Goal: Contribute content

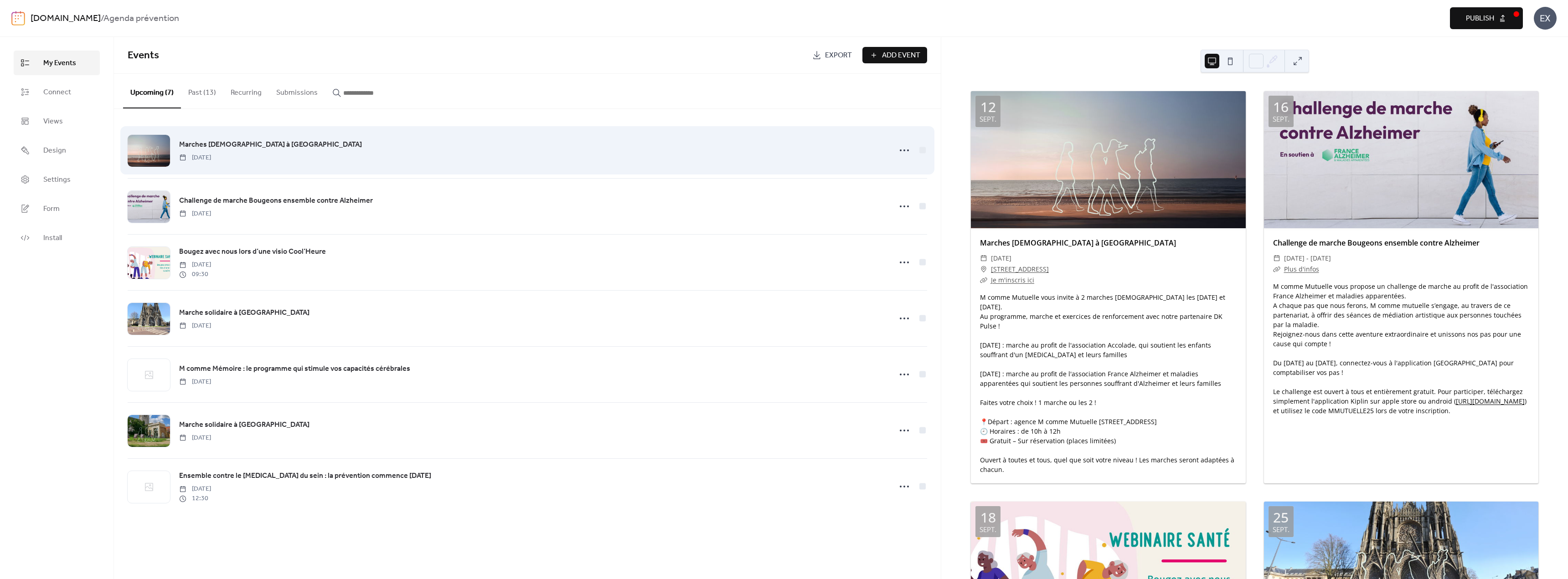
scroll to position [628, 0]
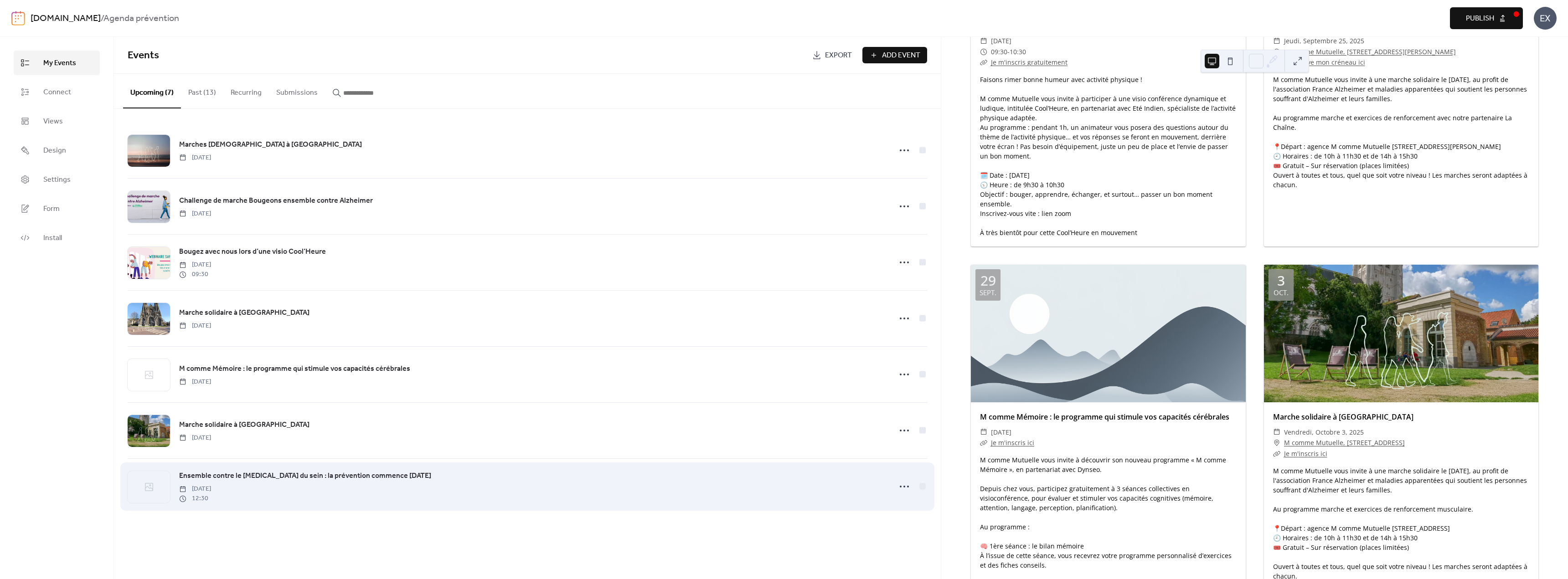
click at [283, 478] on span "Ensemble contre le [MEDICAL_DATA] du sein : la prévention commence [DATE]" at bounding box center [305, 476] width 252 height 11
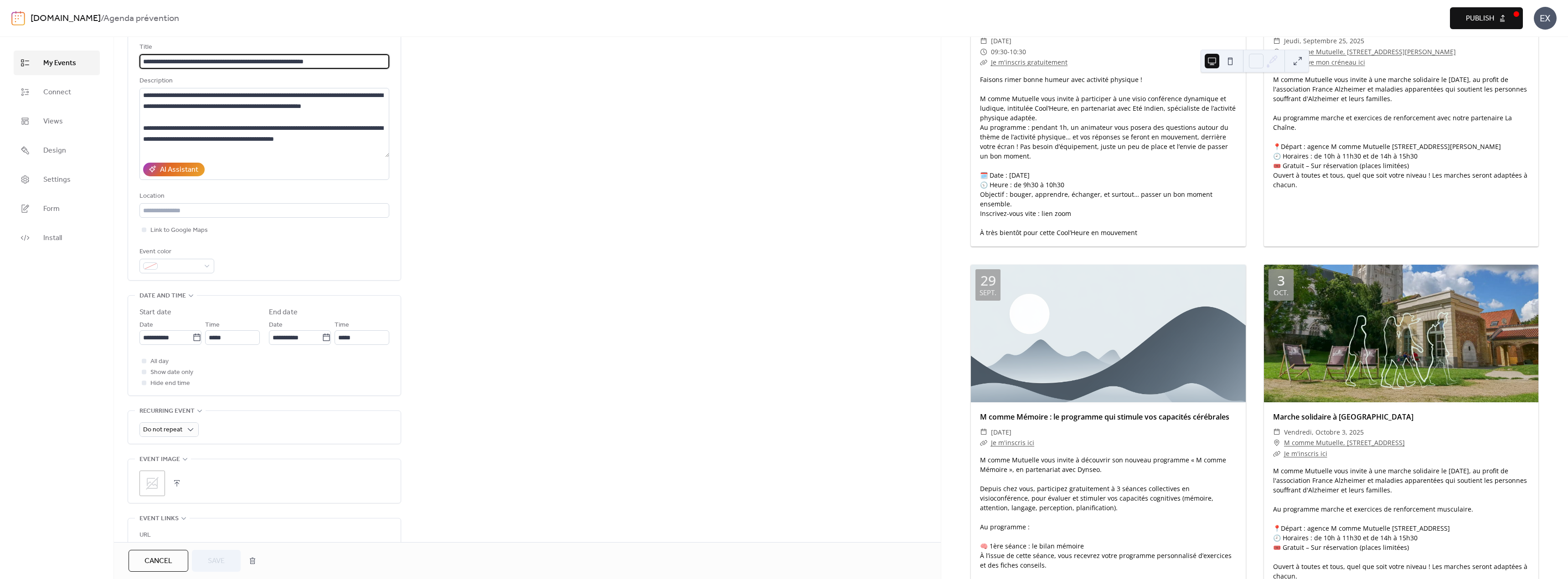
scroll to position [137, 0]
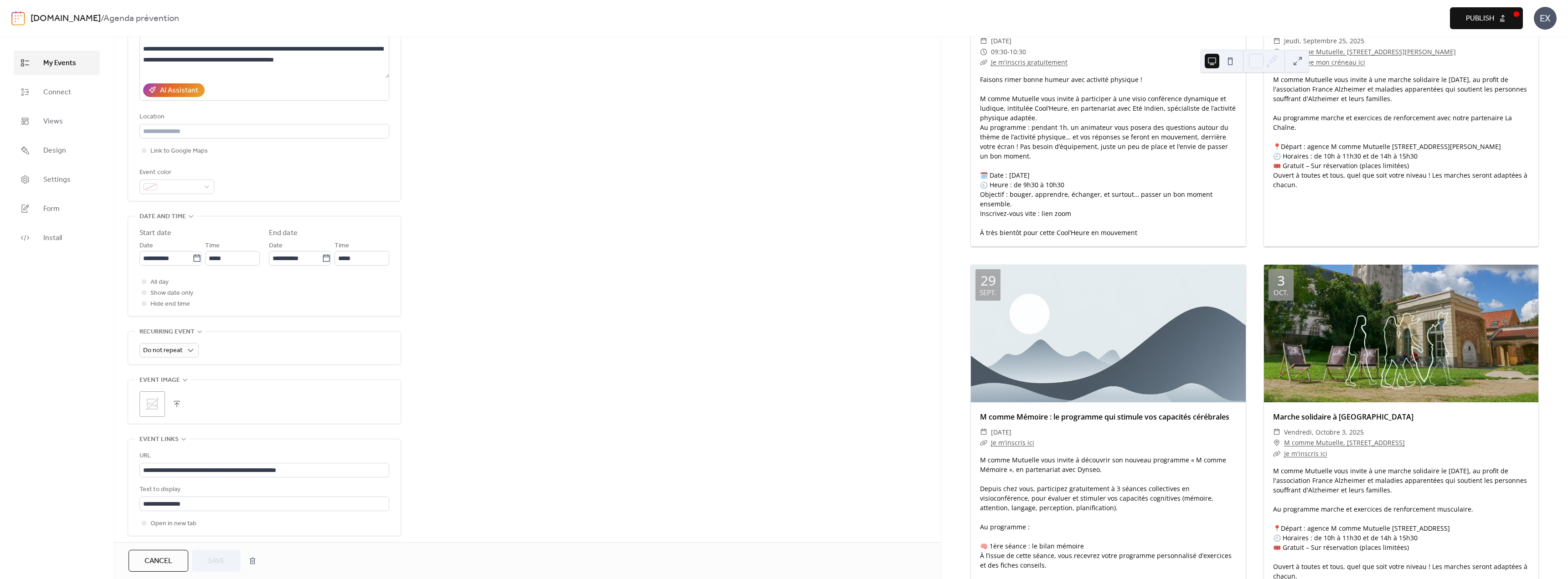
click at [180, 406] on button "button" at bounding box center [177, 404] width 13 height 13
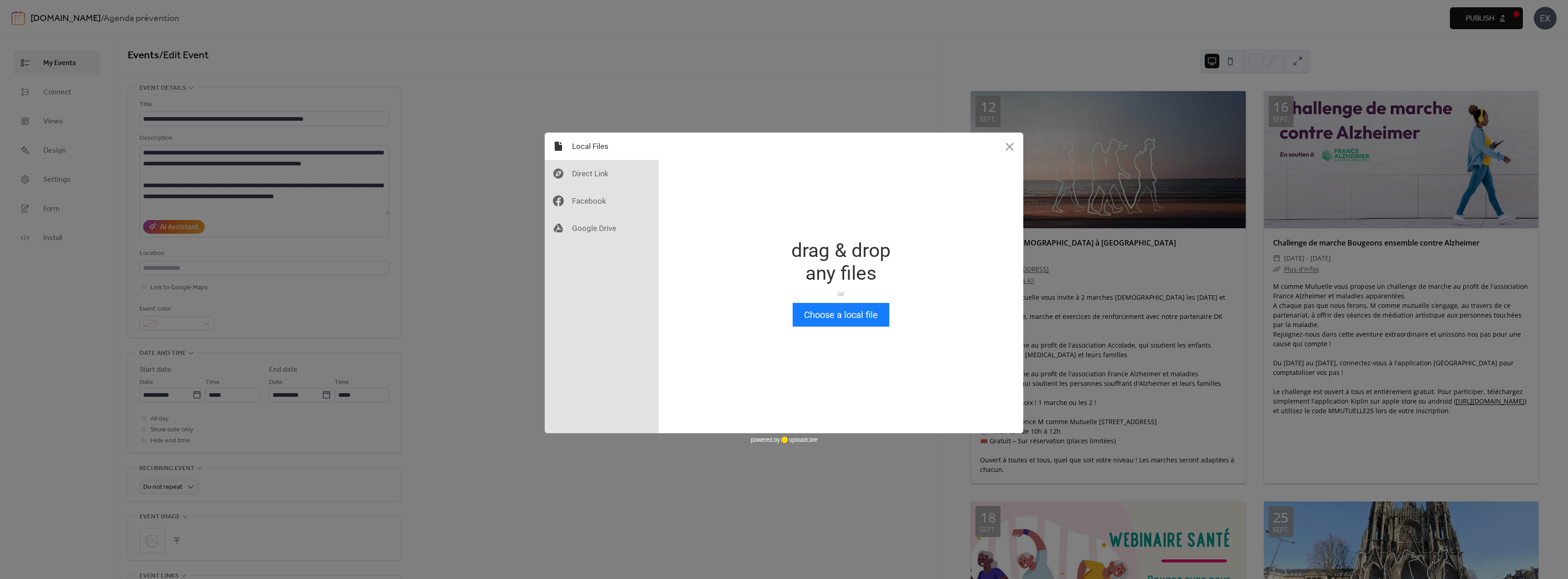
scroll to position [0, 0]
click at [842, 321] on button "Choose a local file" at bounding box center [841, 314] width 97 height 24
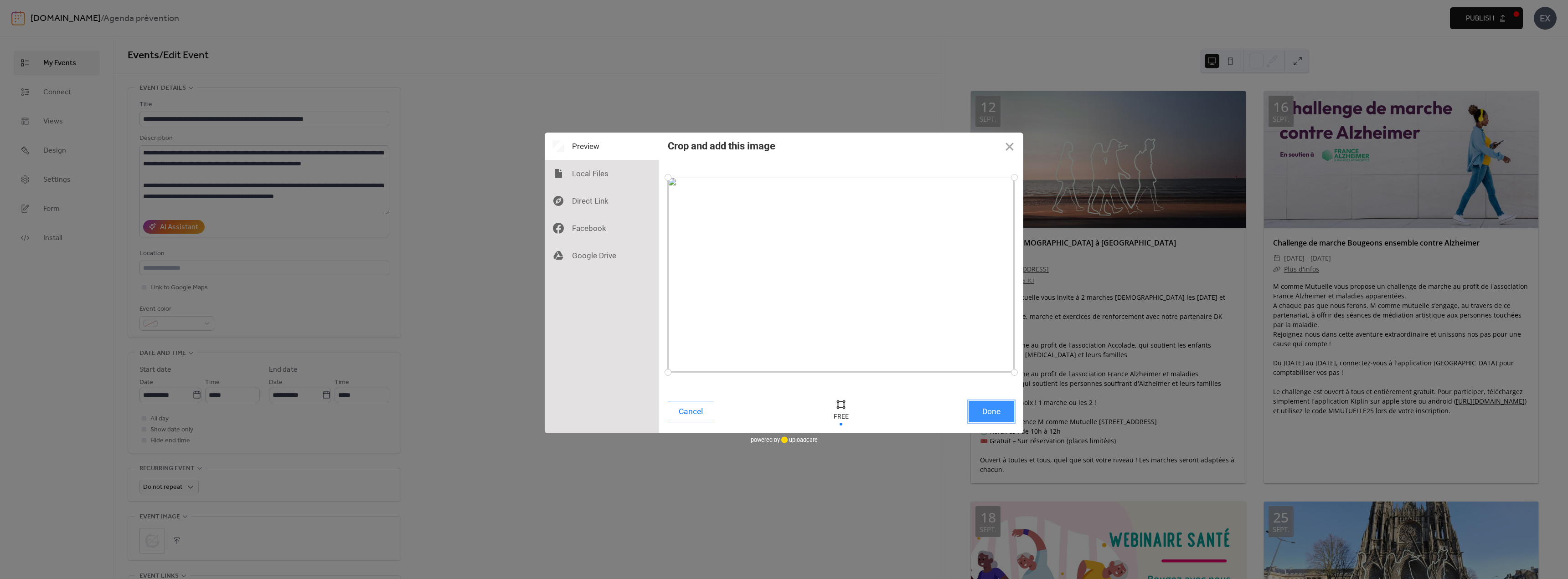
click at [999, 414] on button "Done" at bounding box center [991, 411] width 46 height 21
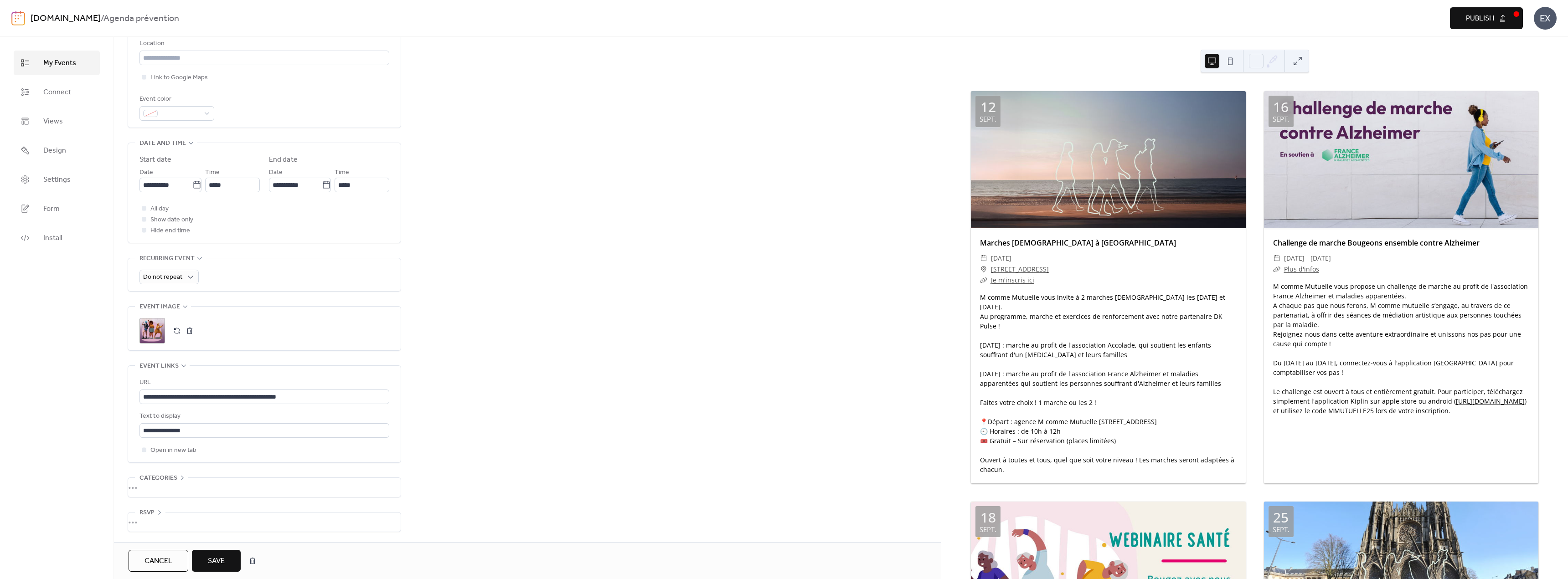
scroll to position [1, 0]
click at [209, 561] on span "Save" at bounding box center [216, 561] width 17 height 11
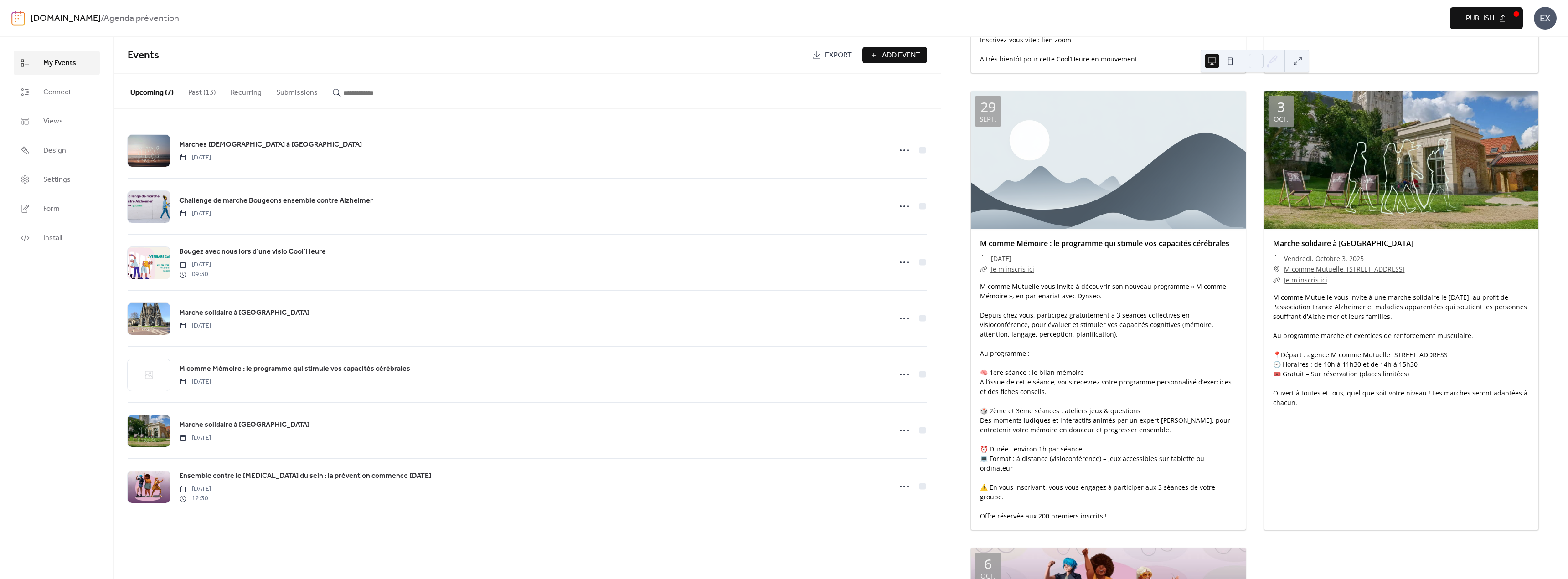
scroll to position [788, 0]
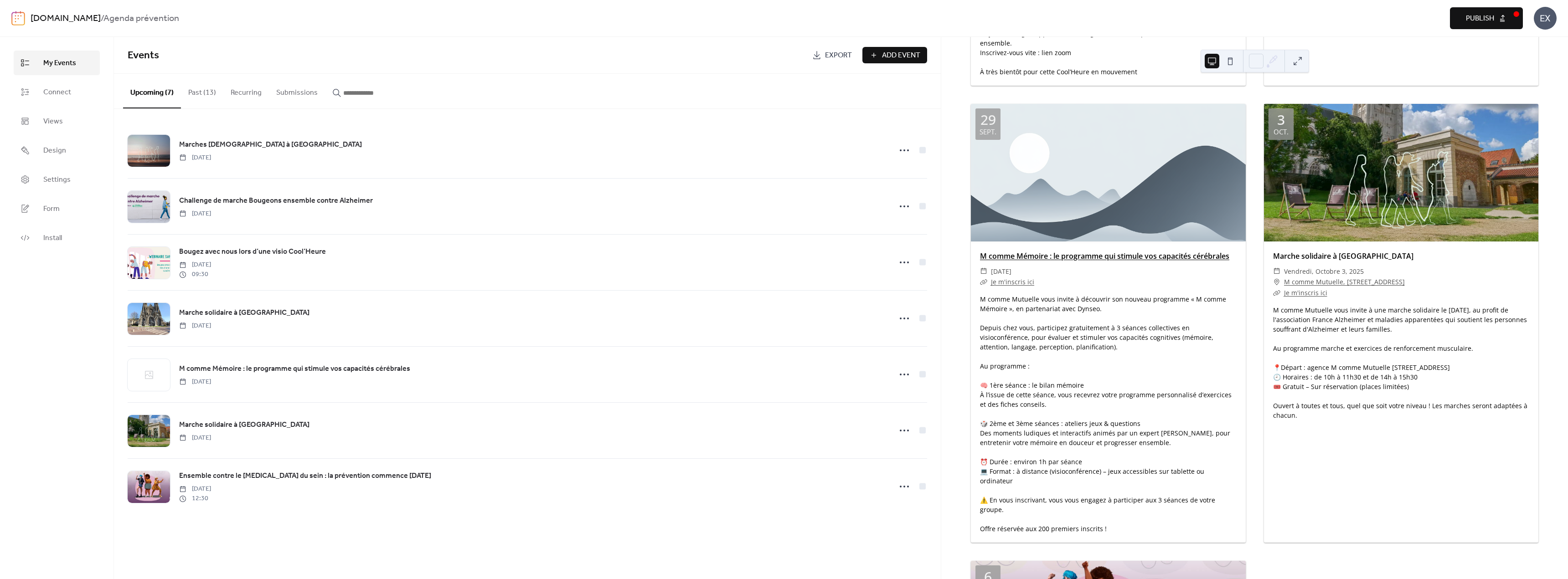
click at [1101, 251] on link "M comme Mémoire : le programme qui stimule vos capacités cérébrales" at bounding box center [1105, 256] width 250 height 10
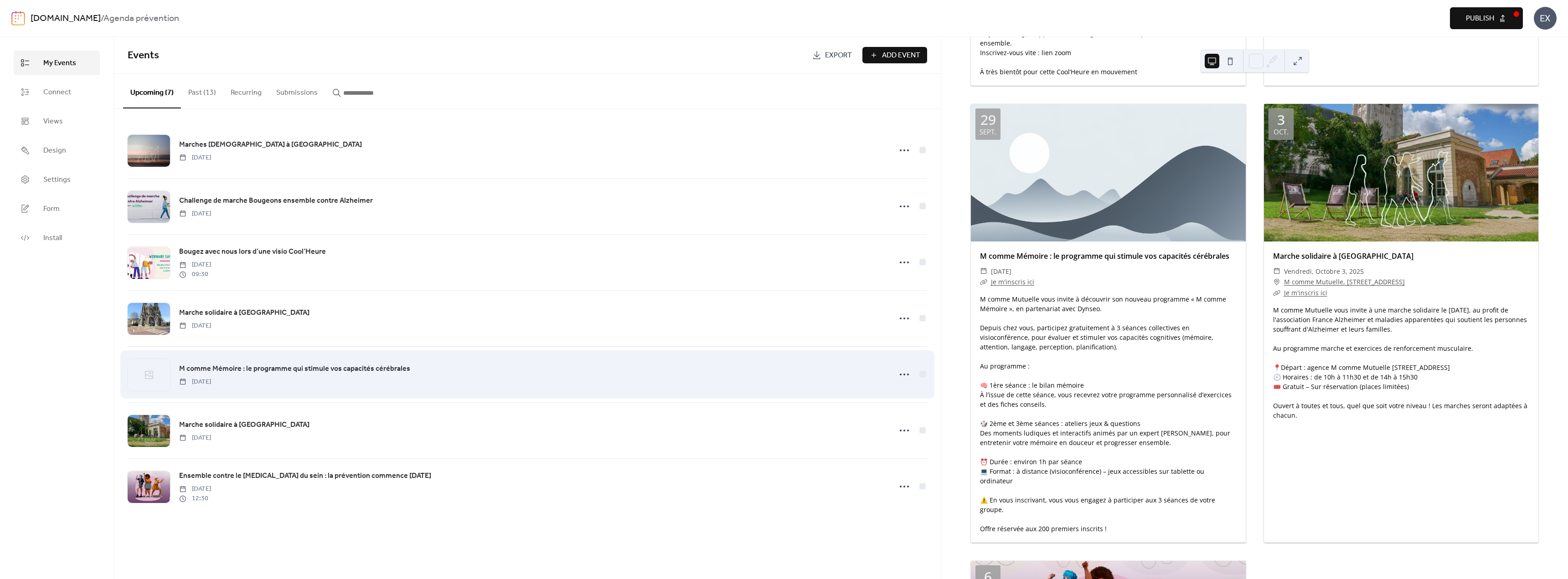
click at [369, 366] on span "M comme Mémoire : le programme qui stimule vos capacités cérébrales" at bounding box center [295, 369] width 231 height 11
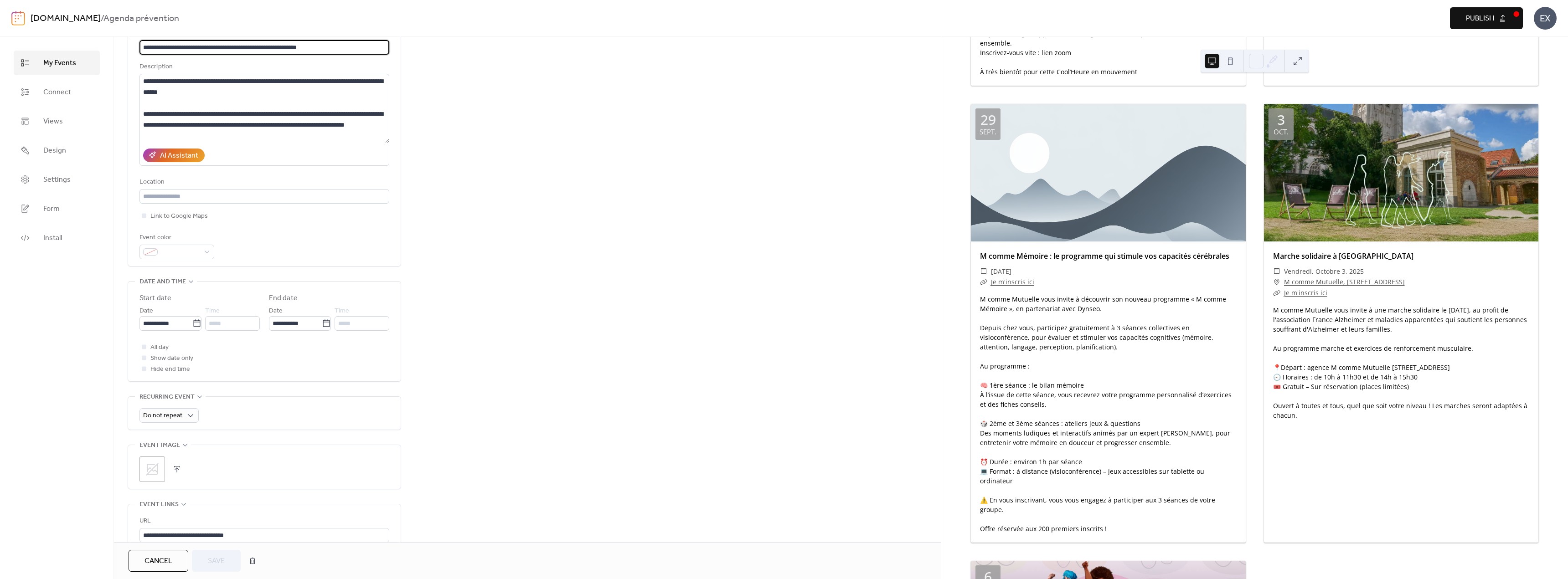
scroll to position [137, 0]
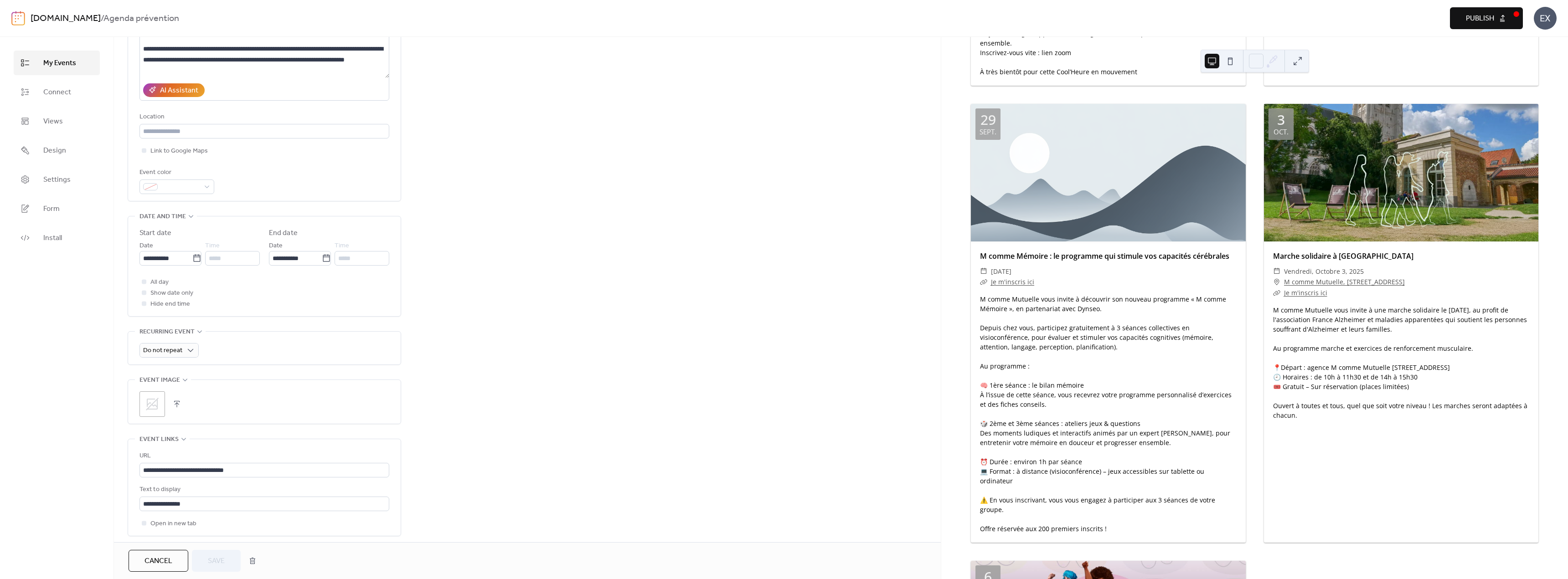
click at [183, 403] on button "button" at bounding box center [177, 404] width 13 height 13
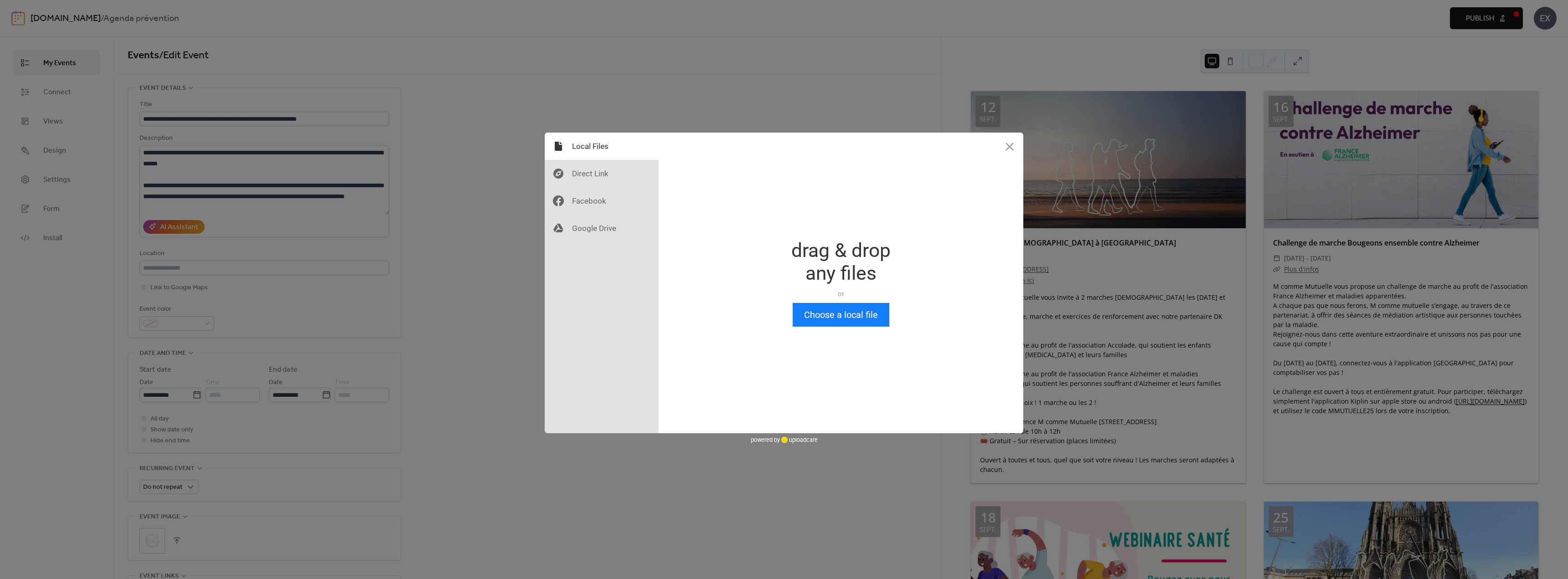
scroll to position [0, 0]
click at [825, 321] on button "Choose a local file" at bounding box center [841, 314] width 97 height 24
click at [826, 317] on button "Choose a local file" at bounding box center [841, 314] width 97 height 24
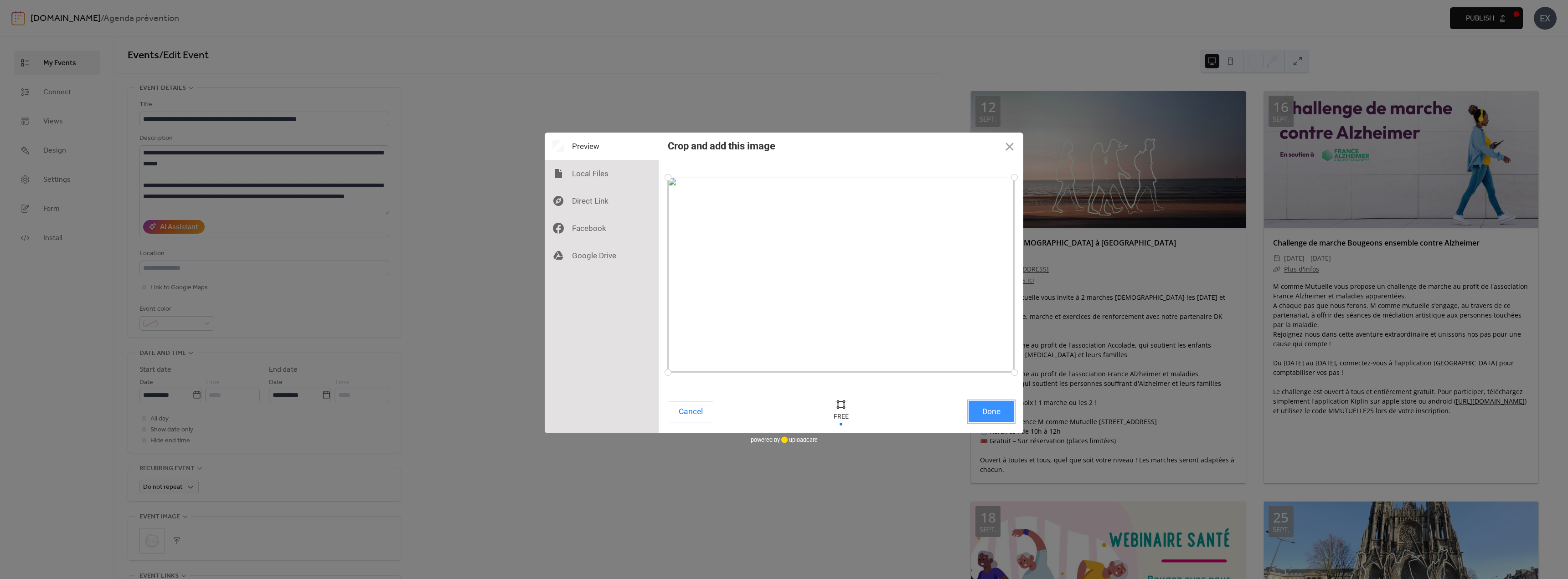
click at [984, 417] on button "Done" at bounding box center [991, 411] width 46 height 21
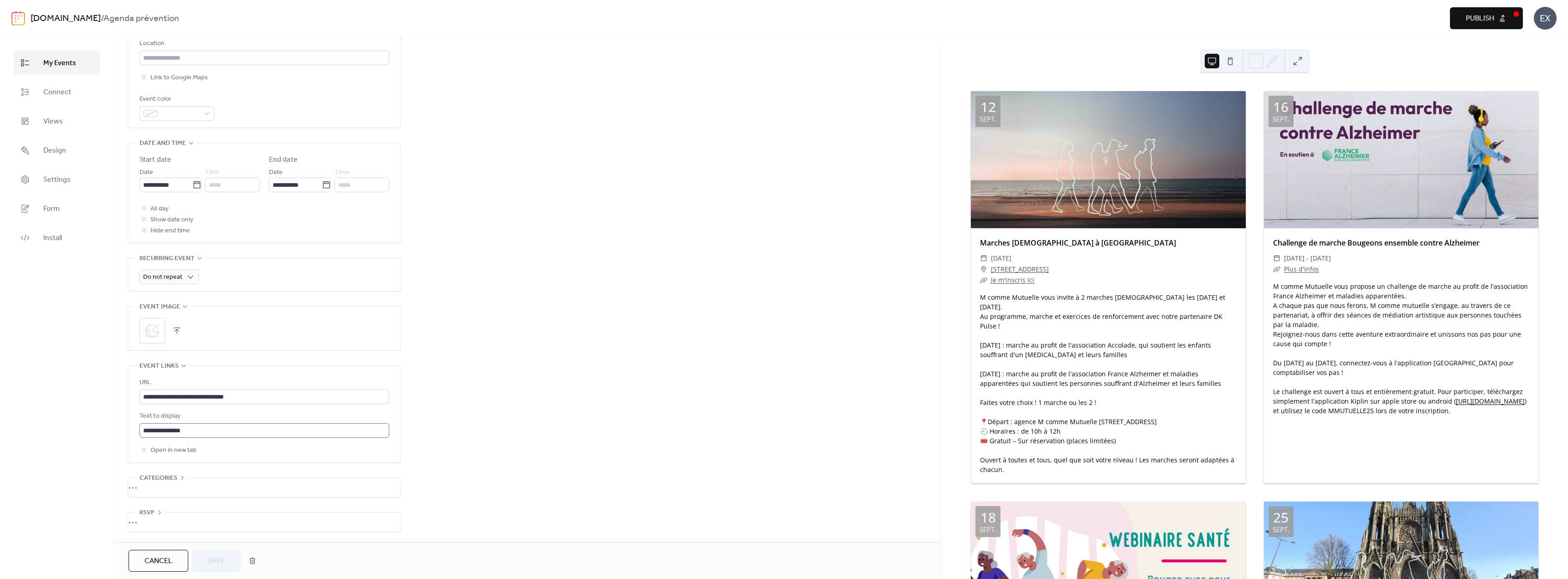
scroll to position [1, 0]
click at [222, 556] on span "Save" at bounding box center [216, 561] width 17 height 11
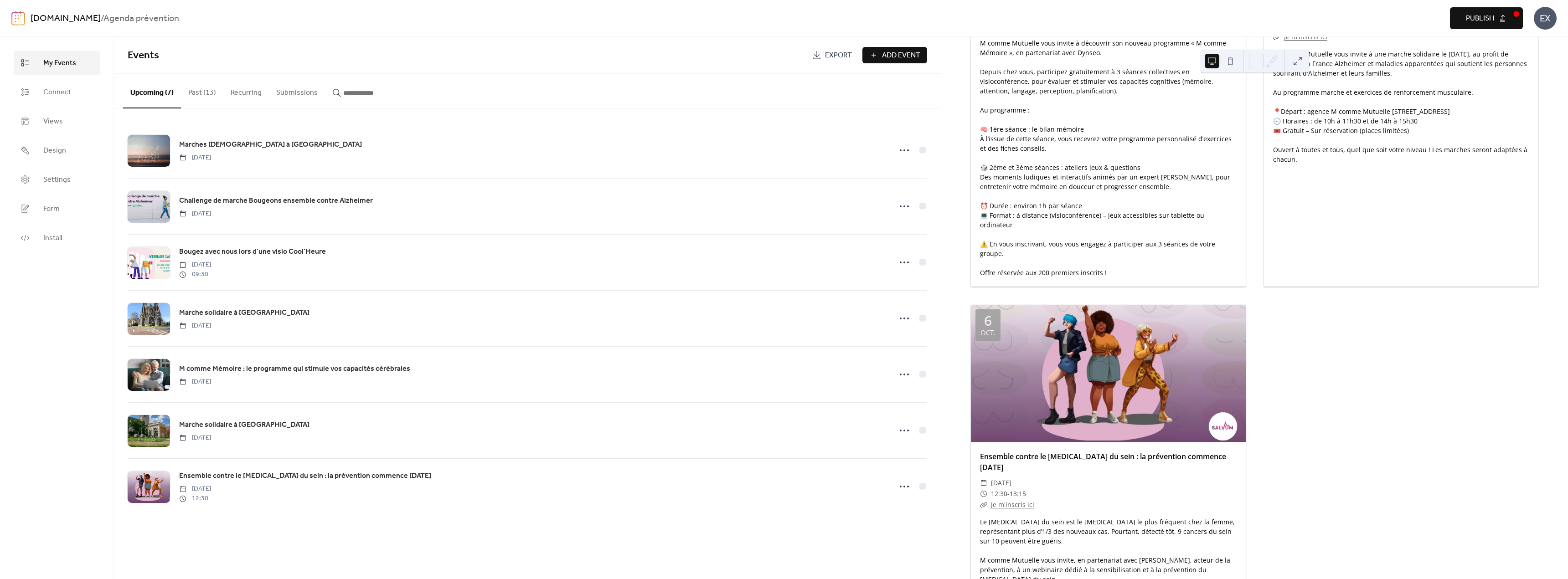
scroll to position [1047, 0]
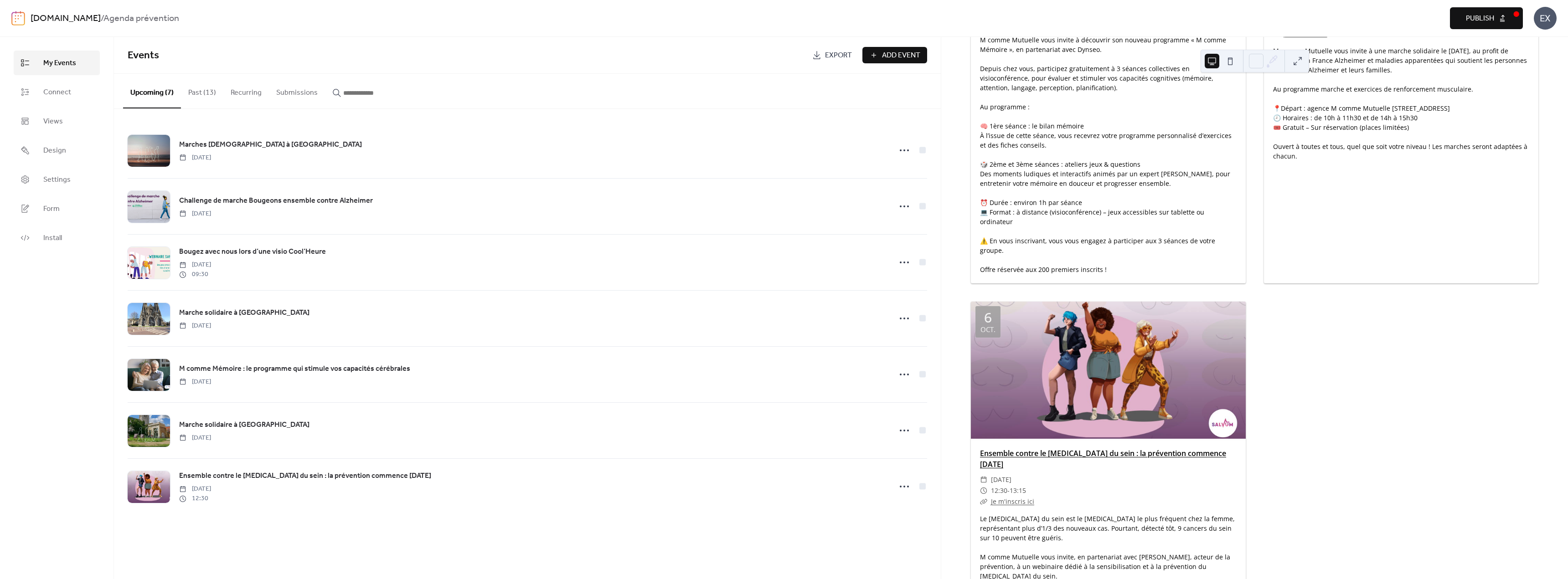
click at [1021, 448] on link "Ensemble contre le [MEDICAL_DATA] du sein : la prévention commence [DATE]" at bounding box center [1103, 459] width 246 height 21
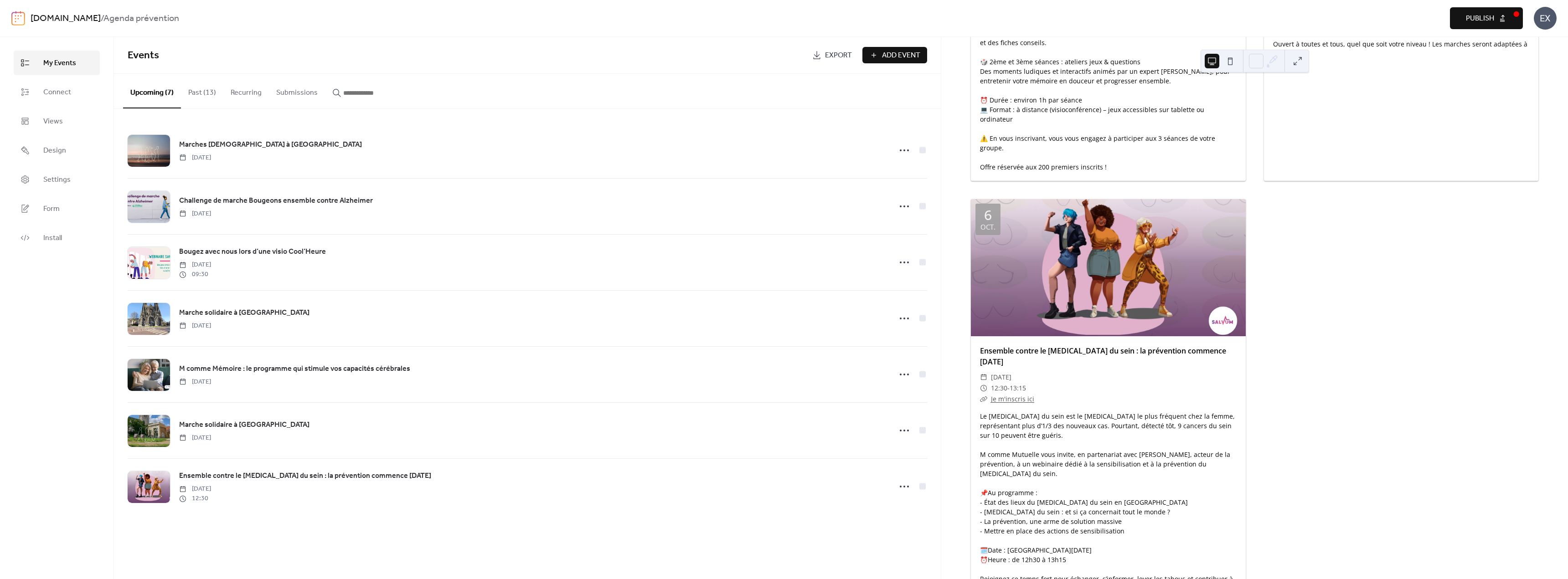
scroll to position [1153, 0]
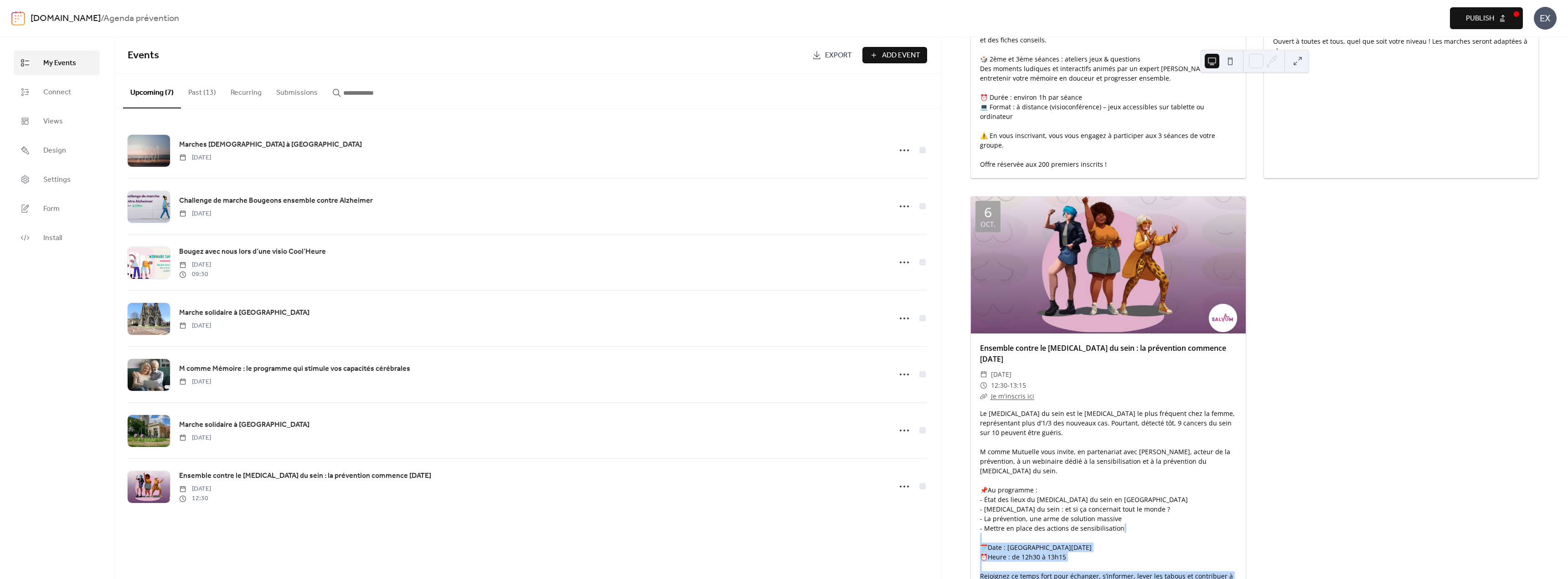
drag, startPoint x: 999, startPoint y: 529, endPoint x: 976, endPoint y: 501, distance: 36.2
click at [976, 501] on div "Le [MEDICAL_DATA] du sein est le [MEDICAL_DATA] le plus fréquent chez la femme,…" at bounding box center [1108, 499] width 275 height 182
click at [1121, 423] on div "Le [MEDICAL_DATA] du sein est le [MEDICAL_DATA] le plus fréquent chez la femme,…" at bounding box center [1108, 499] width 275 height 182
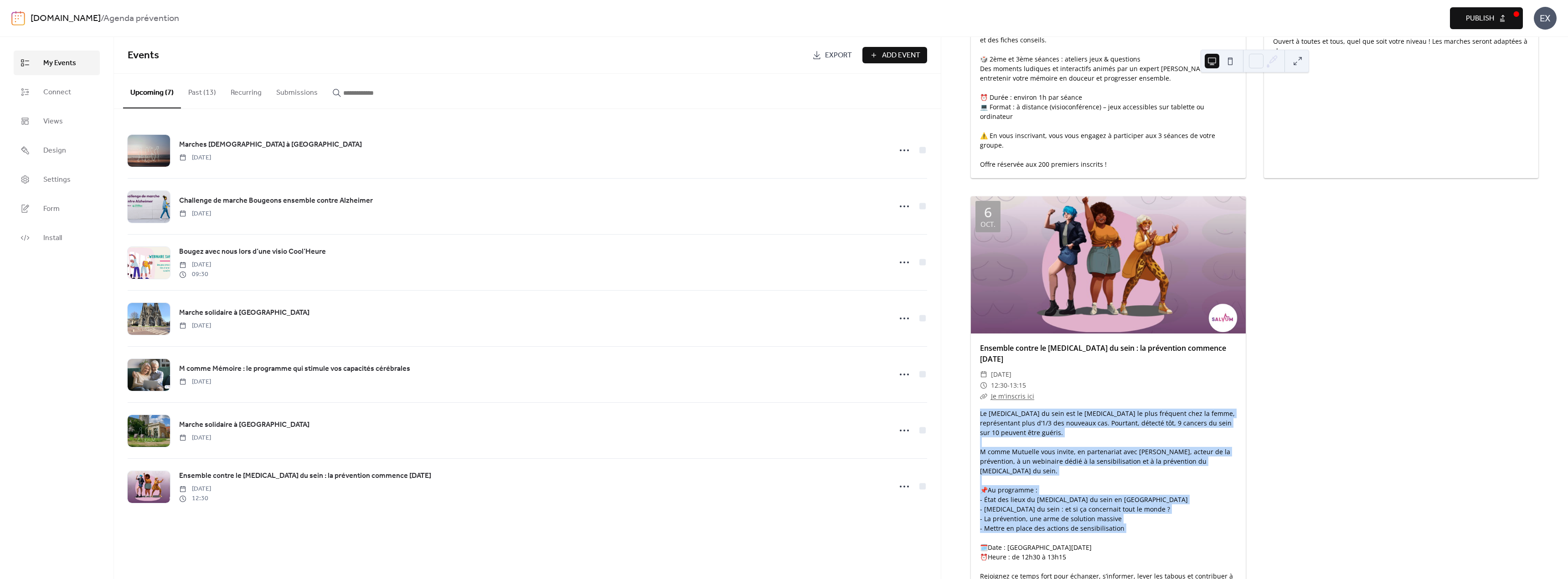
drag, startPoint x: 979, startPoint y: 382, endPoint x: 1121, endPoint y: 494, distance: 180.9
click at [1121, 494] on div "Le [MEDICAL_DATA] du sein est le [MEDICAL_DATA] le plus fréquent chez la femme,…" at bounding box center [1108, 499] width 275 height 182
copy div "Le [MEDICAL_DATA] du sein est le [MEDICAL_DATA] le plus fréquent chez la femme,…"
click at [1056, 423] on div "Le [MEDICAL_DATA] du sein est le [MEDICAL_DATA] le plus fréquent chez la femme,…" at bounding box center [1108, 499] width 275 height 182
drag, startPoint x: 1149, startPoint y: 426, endPoint x: 963, endPoint y: 377, distance: 192.3
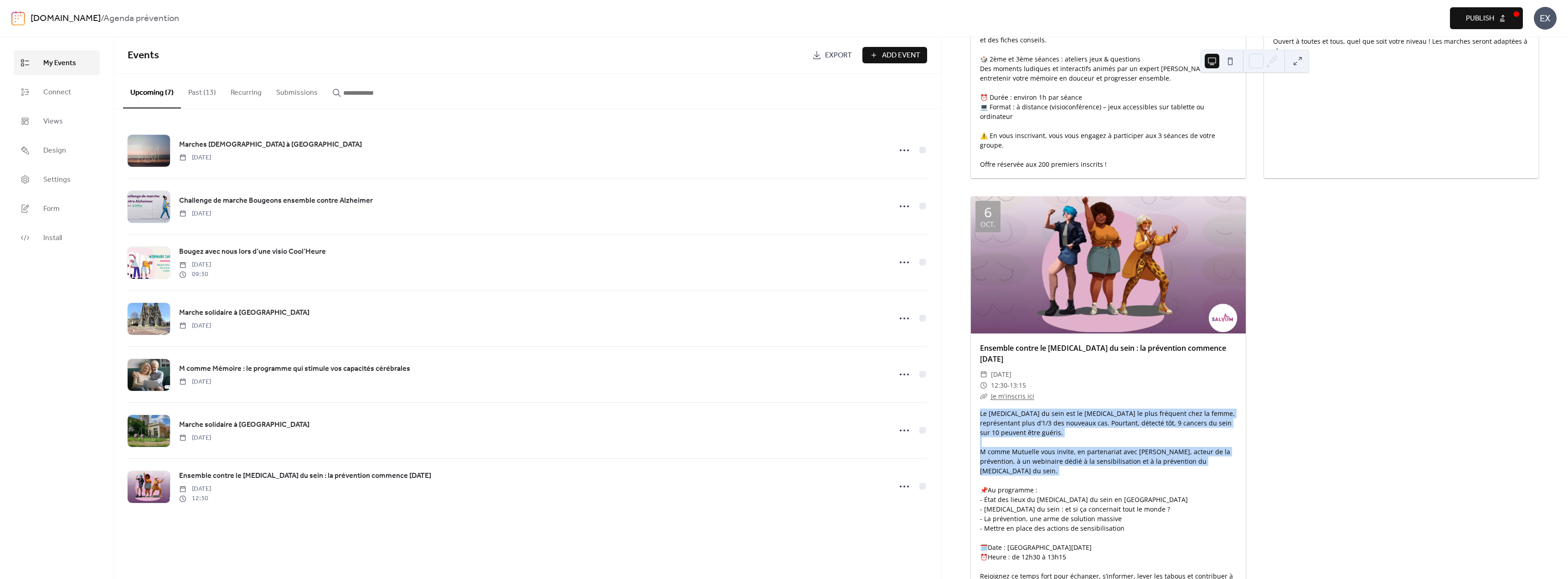
click at [578, 543] on div "Events Export Add Event Upcoming (7) Past (13) Recurring Submissions Marches [D…" at bounding box center [527, 308] width 827 height 542
